Goal: Use online tool/utility

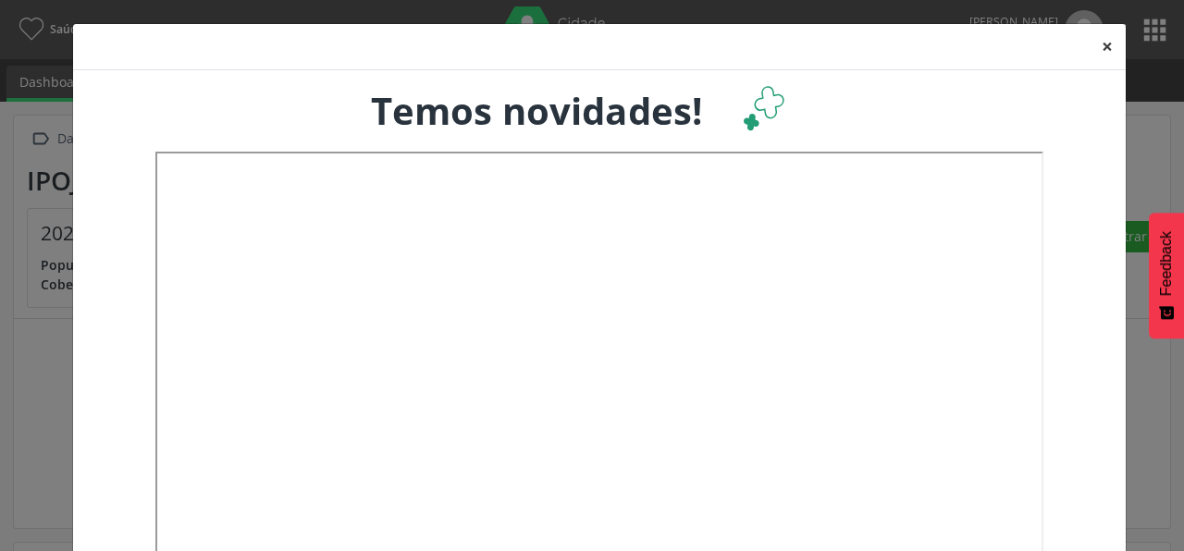
click at [1095, 47] on button "×" at bounding box center [1107, 46] width 37 height 45
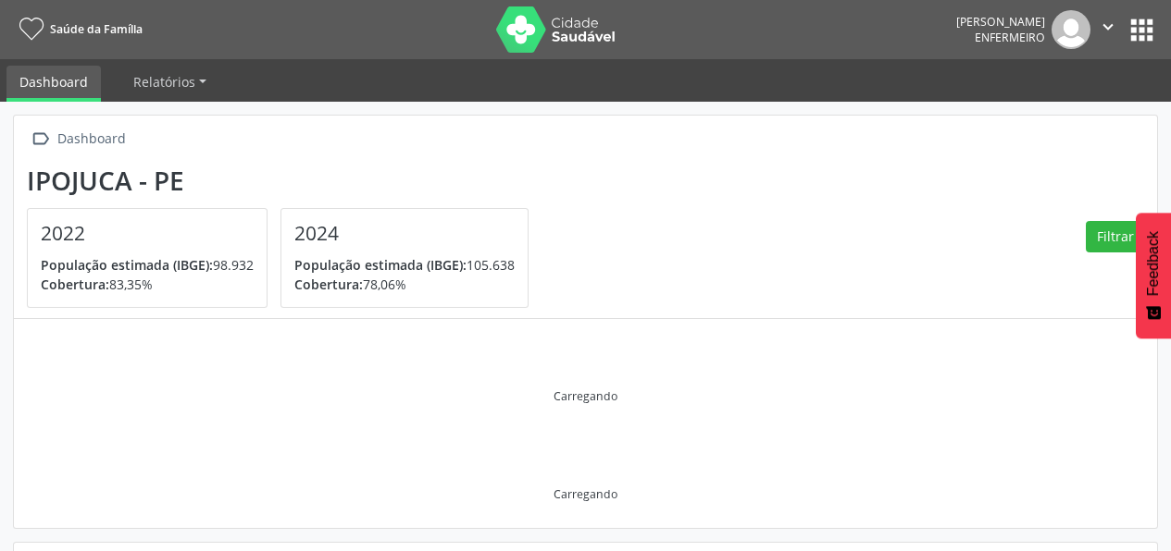
click at [1134, 35] on button "apps" at bounding box center [1141, 30] width 32 height 32
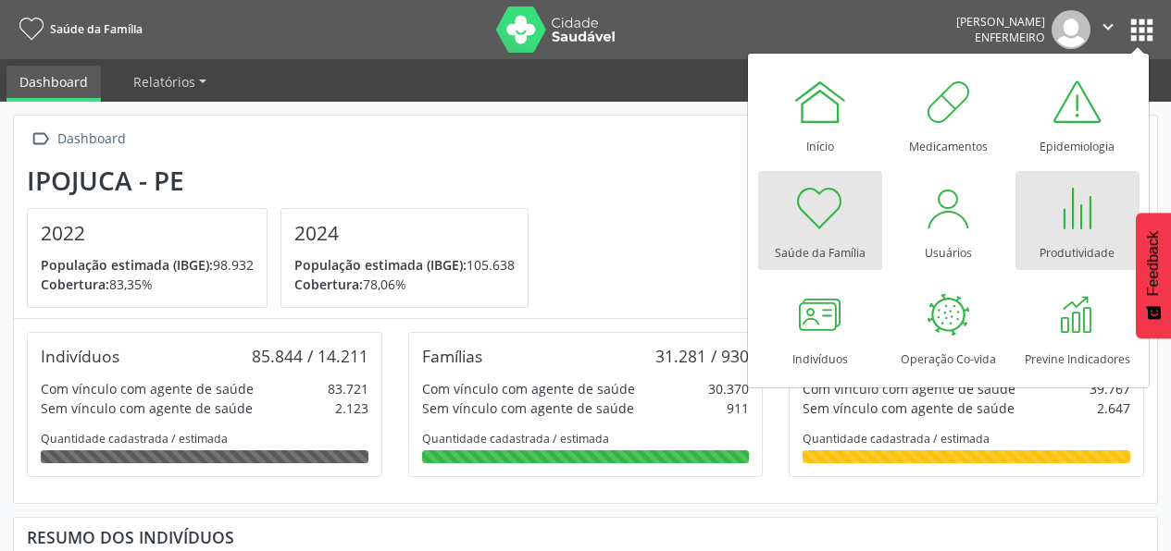
click at [1075, 254] on div "Produtividade" at bounding box center [1076, 248] width 75 height 25
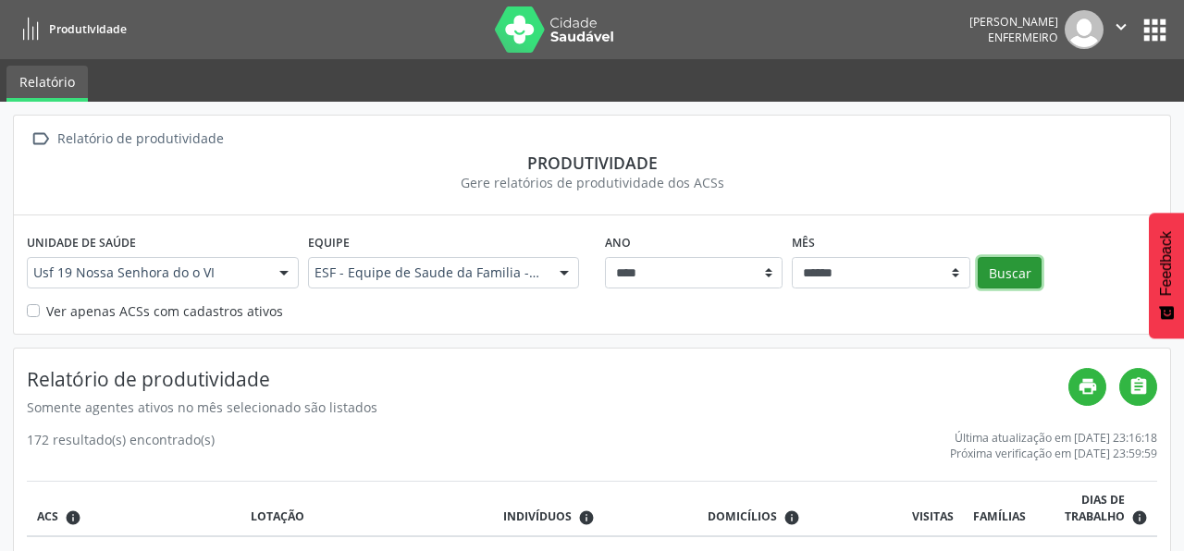
click at [1027, 266] on button "Buscar" at bounding box center [1010, 272] width 64 height 31
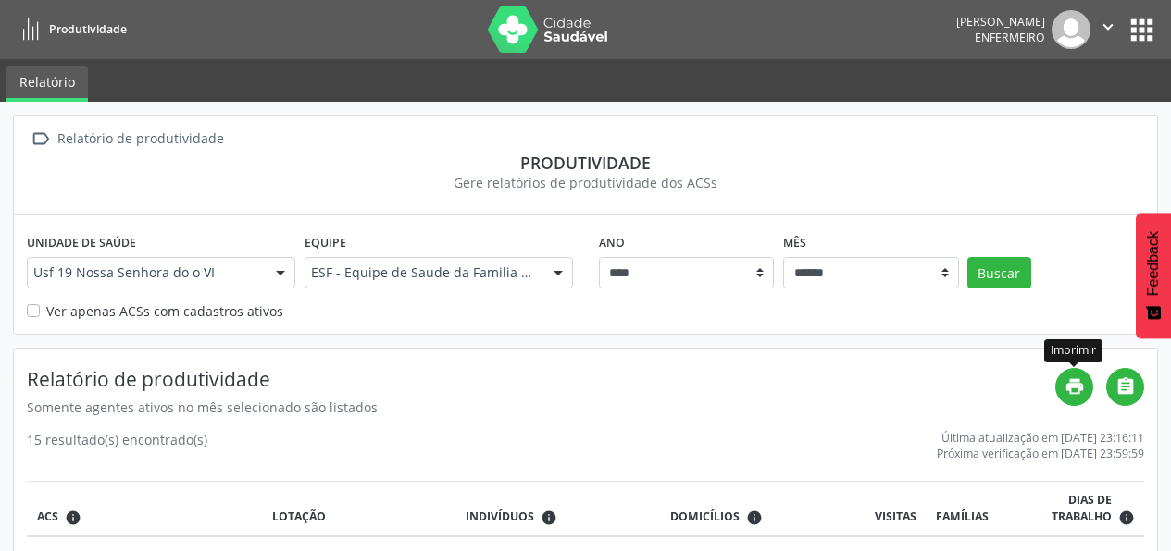
drag, startPoint x: 1160, startPoint y: 415, endPoint x: 1018, endPoint y: 382, distance: 146.3
click at [1018, 382] on h4 "Relatório de produtividade" at bounding box center [541, 379] width 1028 height 23
click at [1137, 30] on button "apps" at bounding box center [1141, 30] width 32 height 32
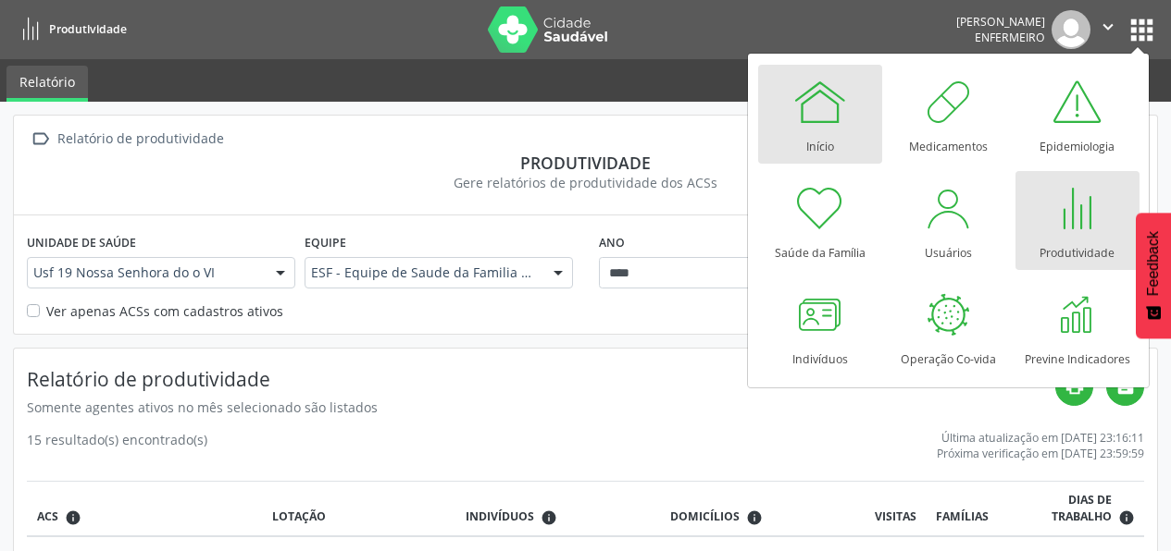
click at [801, 125] on div at bounding box center [820, 102] width 56 height 56
